Goal: Answer question/provide support

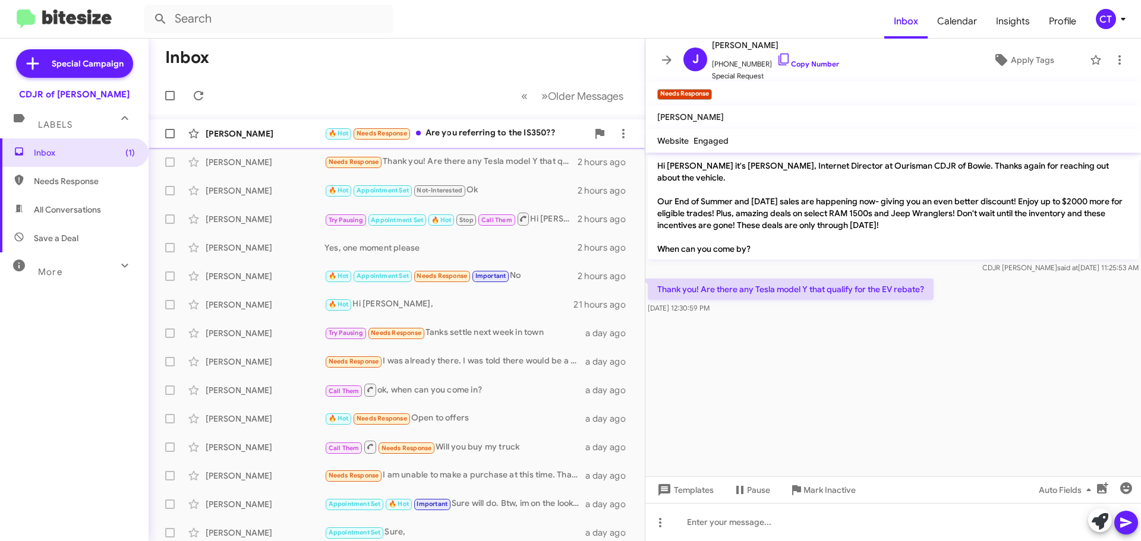
click at [502, 143] on div "Tamosh Simpkins 🔥 Hot Needs Response Are you referring to the IS350?? 25 minute…" at bounding box center [396, 134] width 477 height 24
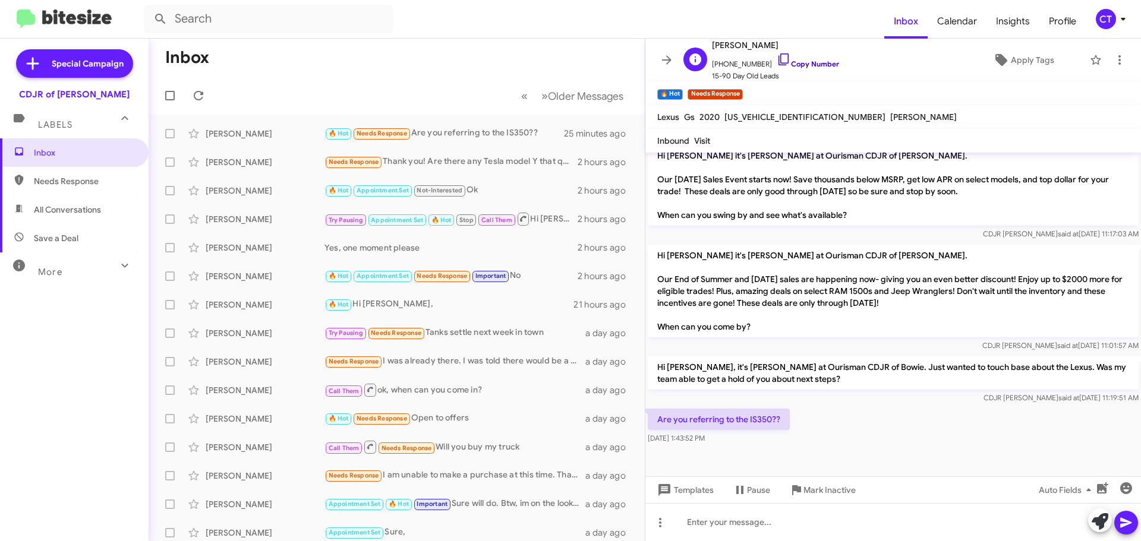
click at [776, 59] on icon at bounding box center [783, 59] width 14 height 14
click at [837, 491] on span "Mark Inactive" at bounding box center [829, 489] width 52 height 21
